Goal: Register for event/course

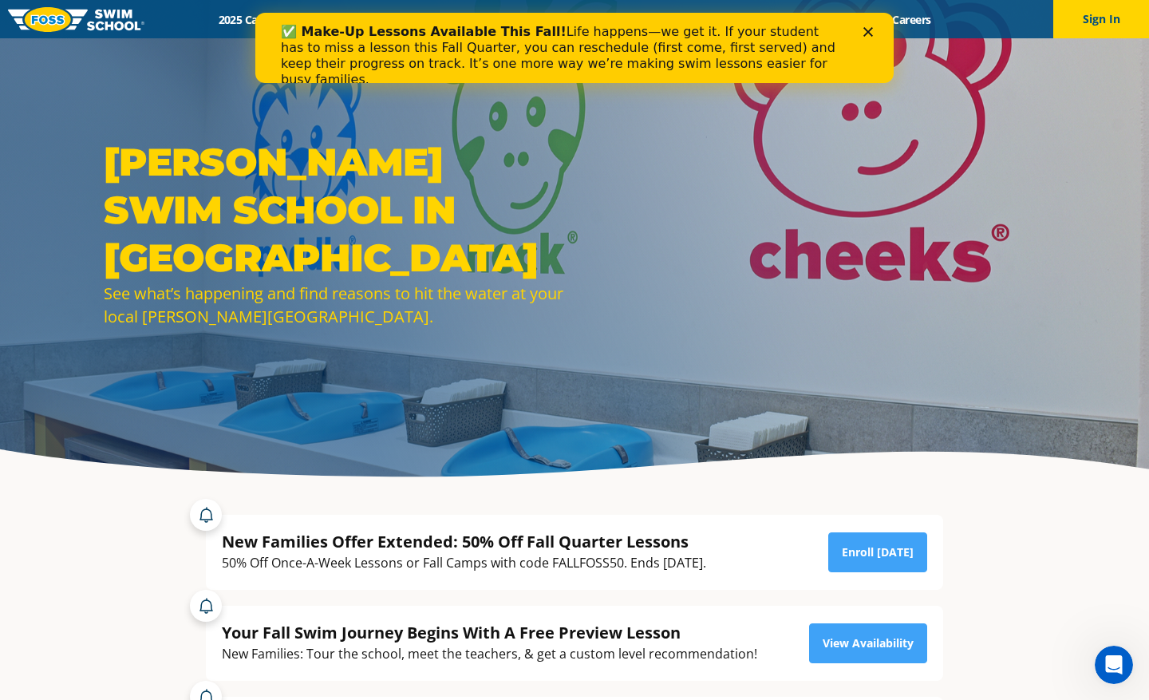
click at [866, 35] on icon "Close" at bounding box center [868, 32] width 10 height 10
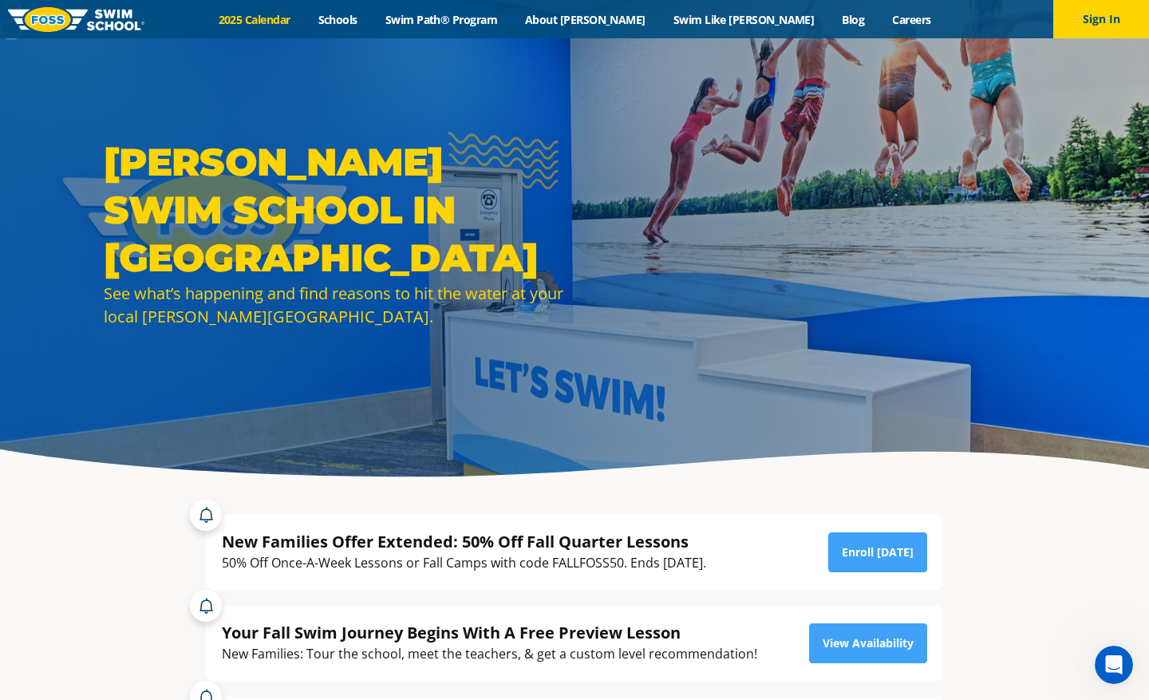
click at [304, 18] on link "2025 Calendar" at bounding box center [254, 19] width 100 height 15
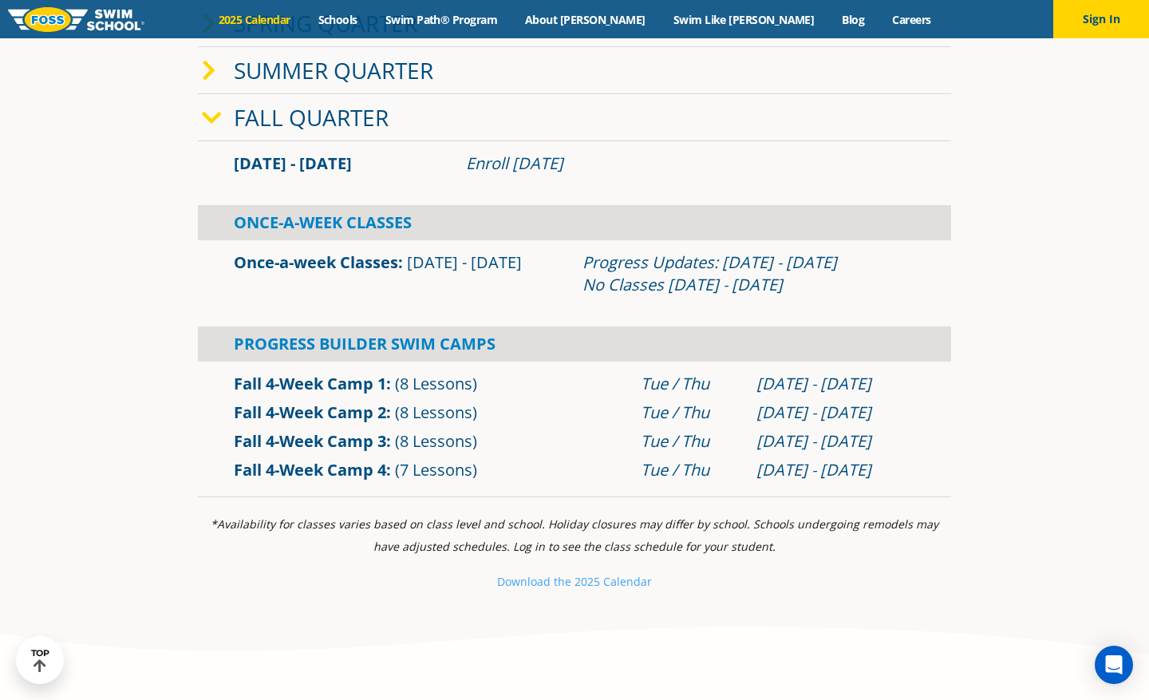
scroll to position [558, 0]
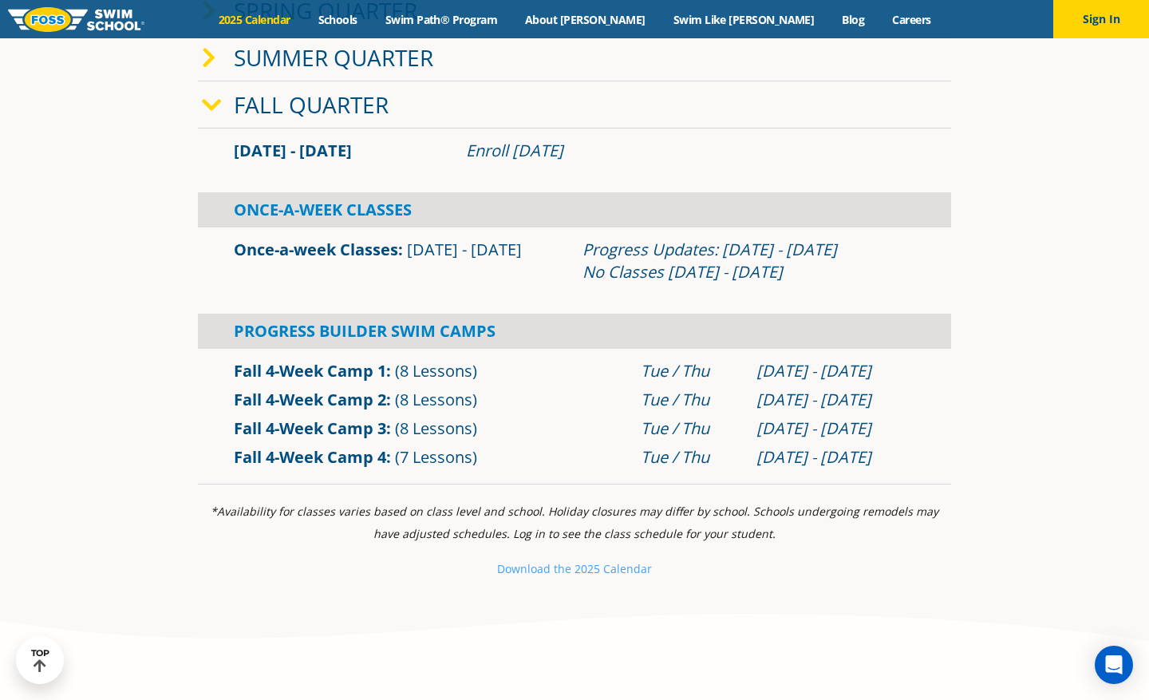
click at [344, 249] on link "Once-a-week Classes" at bounding box center [316, 250] width 164 height 22
click at [360, 250] on link "Once-a-week Classes" at bounding box center [316, 250] width 164 height 22
